Goal: Transaction & Acquisition: Purchase product/service

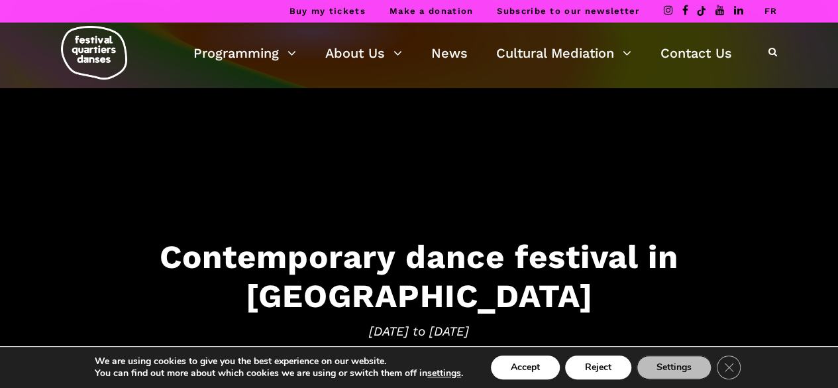
click at [419, 282] on h3 "Contemporary dance festival in Montreal" at bounding box center [419, 276] width 812 height 78
click at [412, 321] on span "September 4 to 14, 2025" at bounding box center [419, 331] width 812 height 20
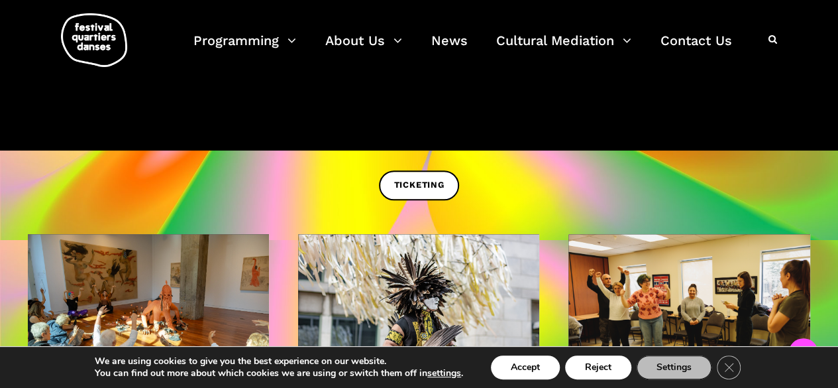
scroll to position [395, 0]
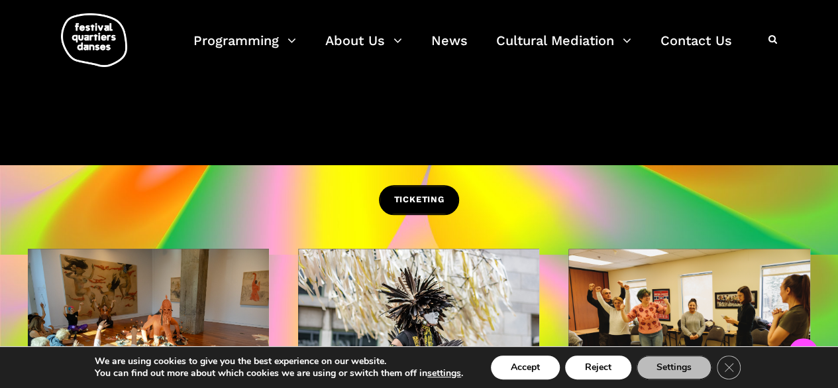
click at [411, 193] on span "TICKETING" at bounding box center [419, 200] width 50 height 14
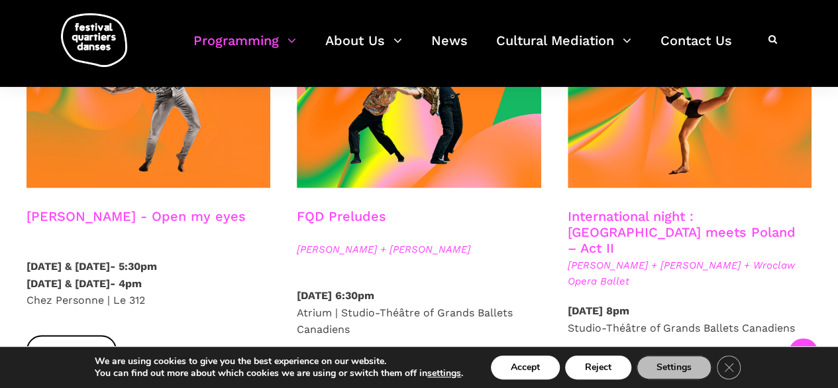
scroll to position [1207, 0]
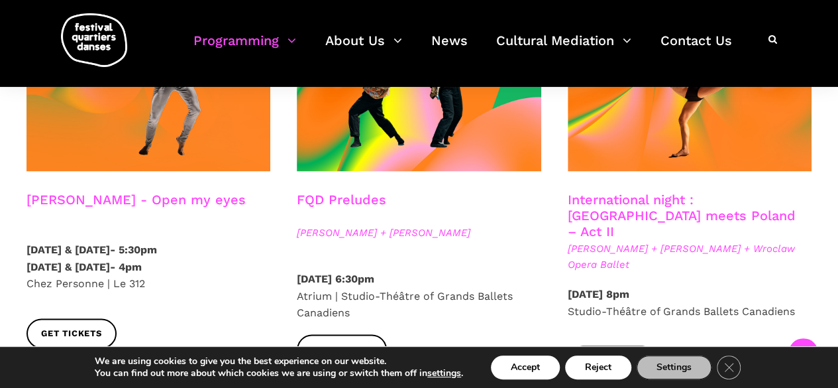
drag, startPoint x: 843, startPoint y: 28, endPoint x: 843, endPoint y: 123, distance: 94.7
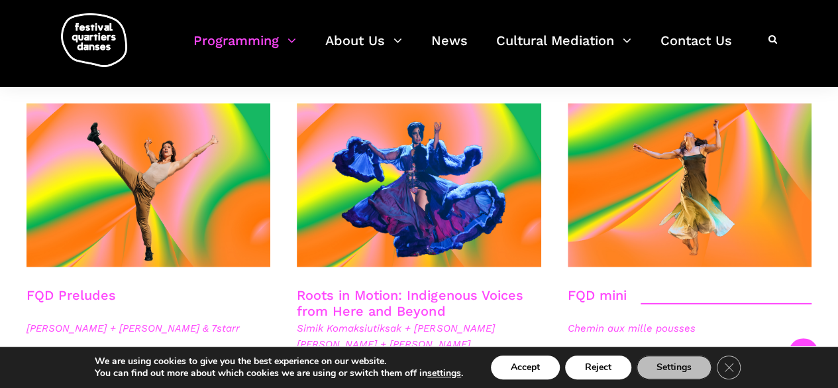
scroll to position [1898, 0]
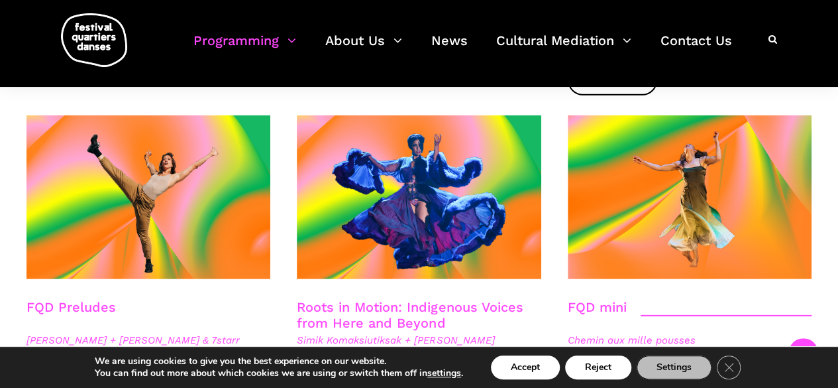
click at [353, 299] on link "Roots in Motion: Indigenous Voices from Here and Beyond" at bounding box center [410, 315] width 226 height 32
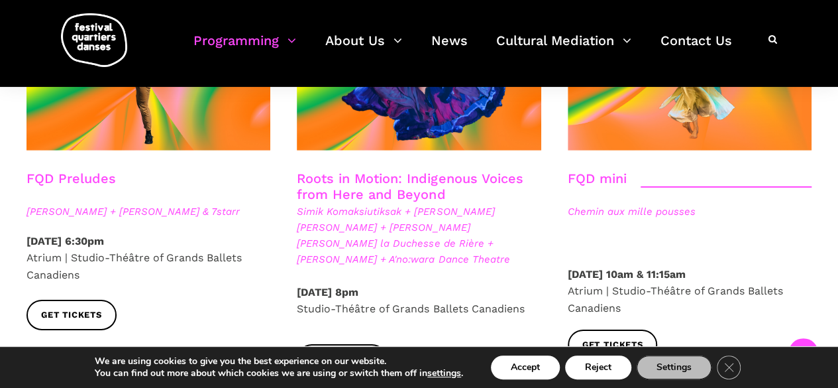
scroll to position [2043, 0]
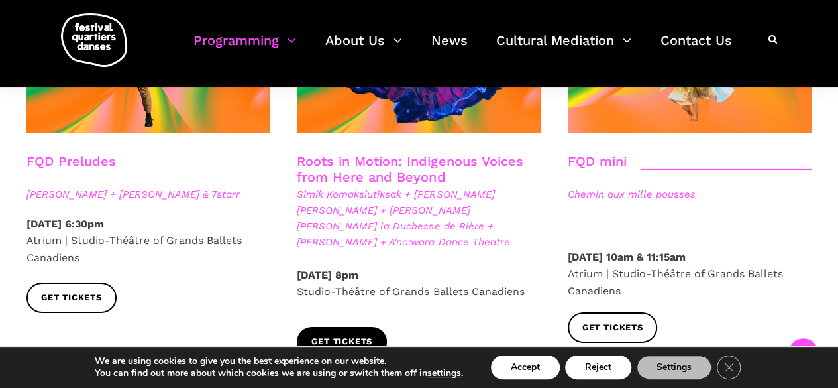
click at [345, 335] on span "Get tickets" at bounding box center [341, 342] width 61 height 14
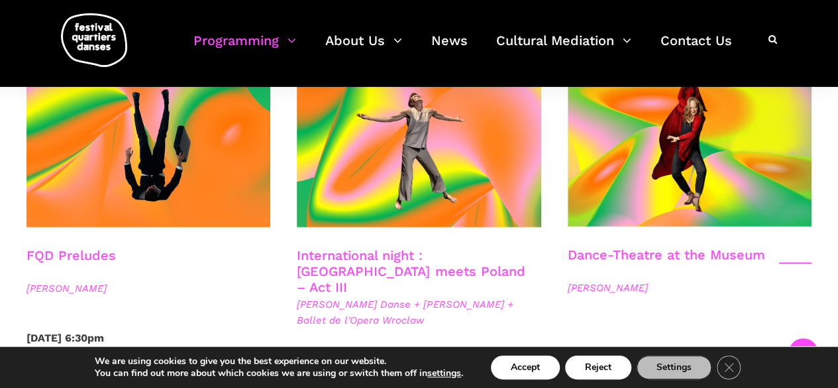
scroll to position [1544, 0]
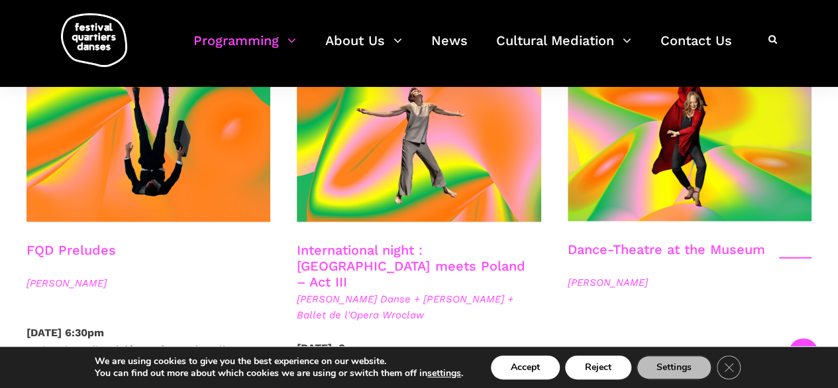
click at [382, 242] on link "International night : [GEOGRAPHIC_DATA] meets Poland – Act III" at bounding box center [411, 266] width 228 height 48
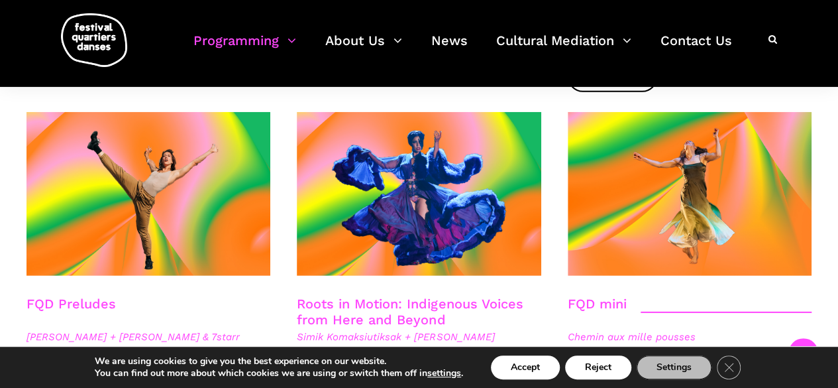
scroll to position [1912, 0]
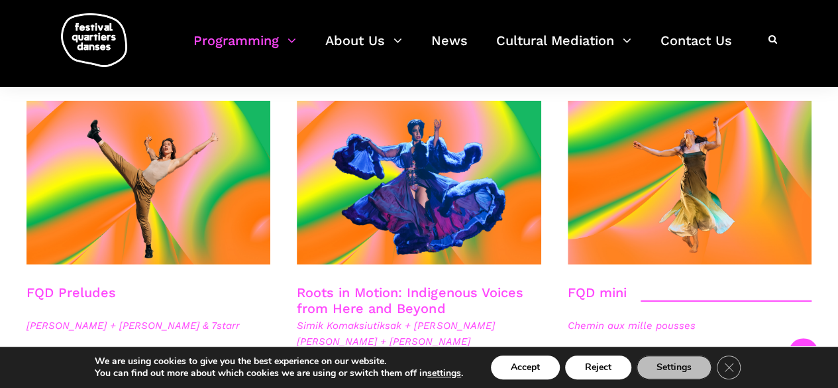
click at [86, 284] on link "FQD Preludes" at bounding box center [71, 292] width 89 height 16
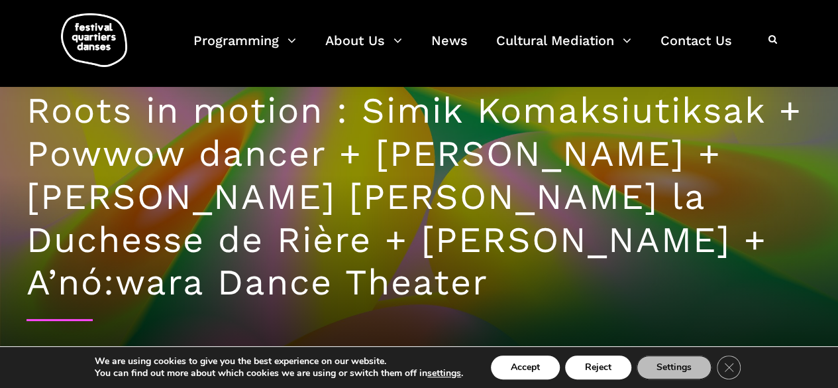
scroll to position [80, 0]
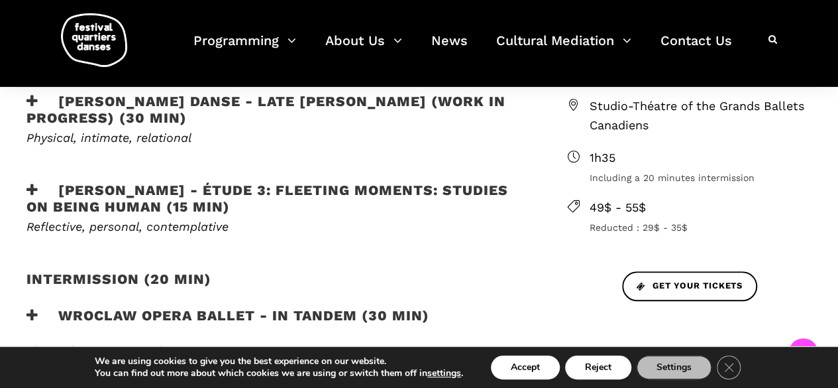
scroll to position [526, 0]
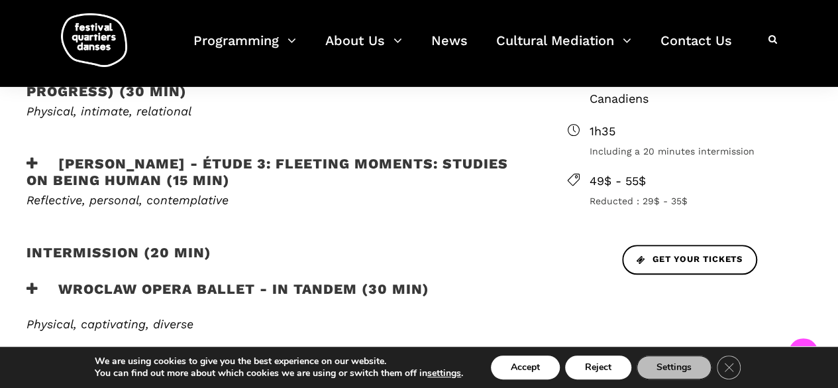
drag, startPoint x: 843, startPoint y: 63, endPoint x: 845, endPoint y: 159, distance: 96.1
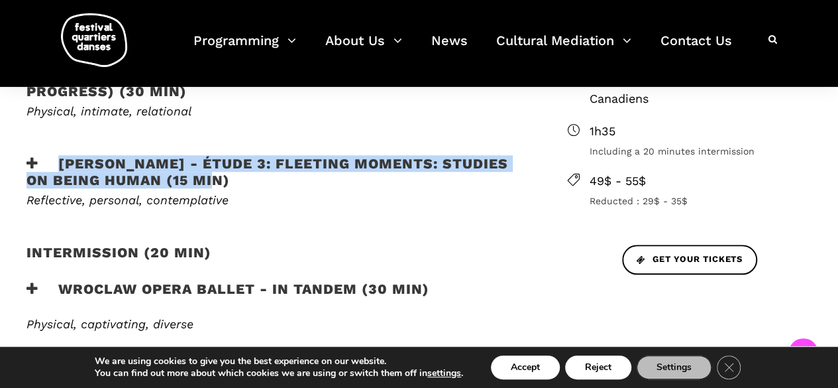
drag, startPoint x: 61, startPoint y: 157, endPoint x: 298, endPoint y: 185, distance: 238.2
click at [298, 185] on h3 "Jane Mappin - Étude 3: Fleeting moments: studies on being human (15 min)" at bounding box center [276, 171] width 498 height 33
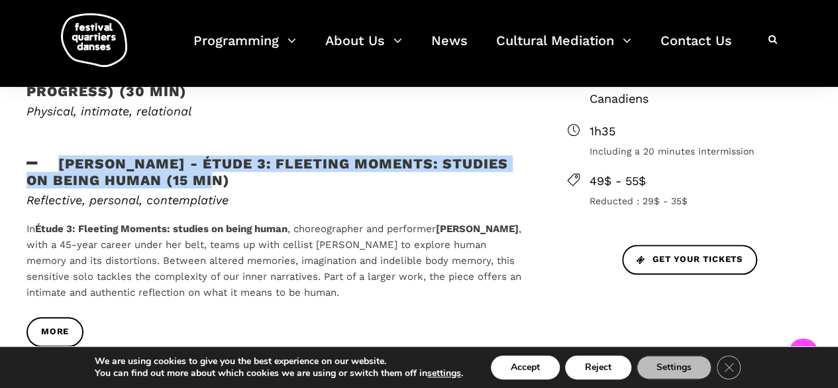
copy h3 "Jane Mappin - Étude 3: Fleeting moments: studies on being human (15 min)"
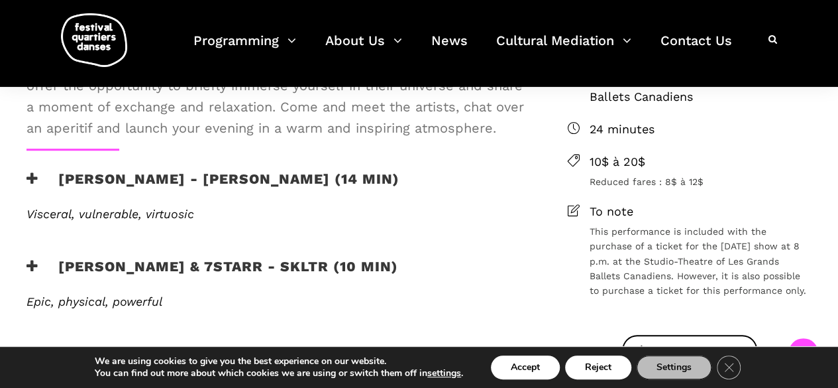
scroll to position [491, 0]
